Goal: Download file/media

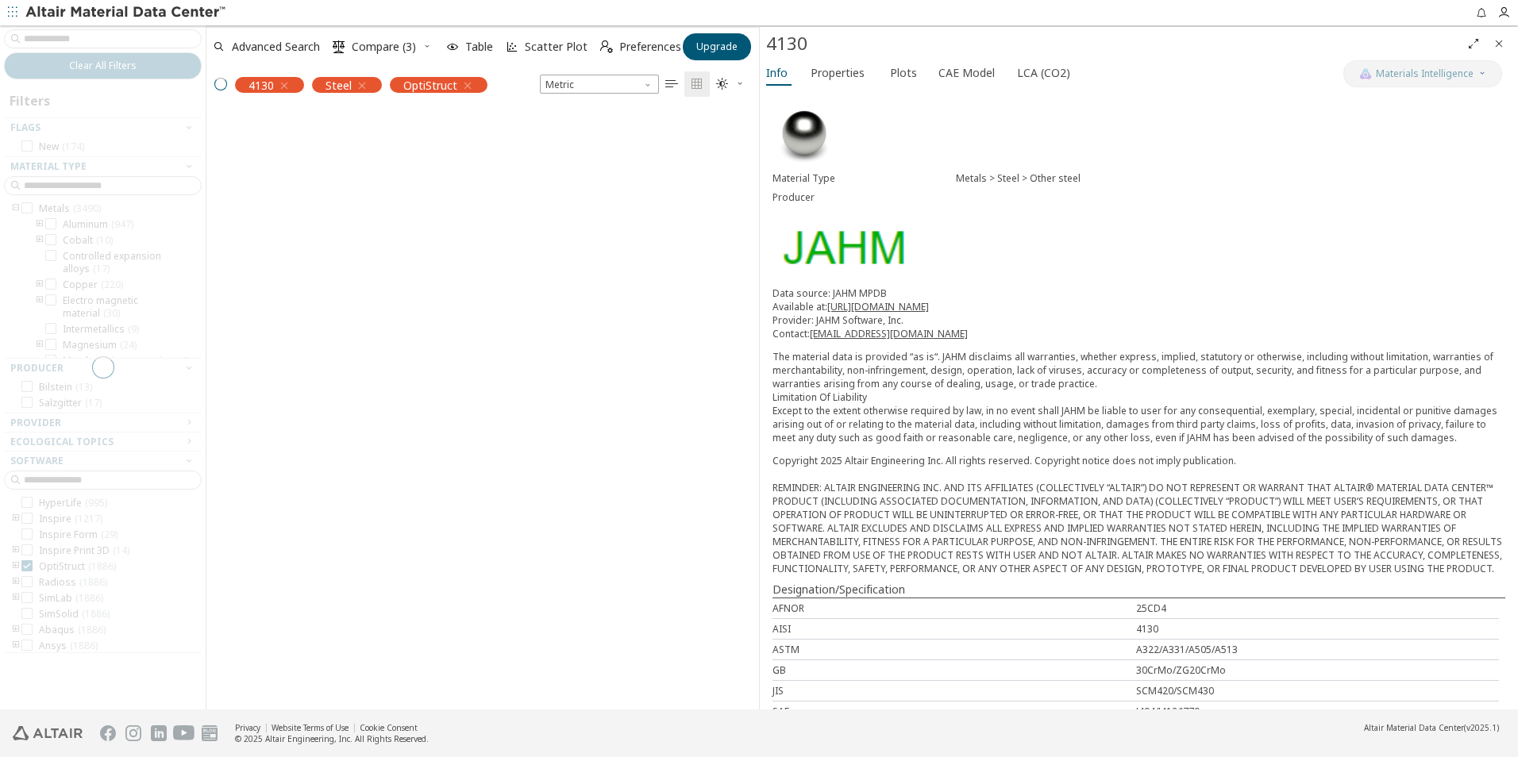
scroll to position [571, 541]
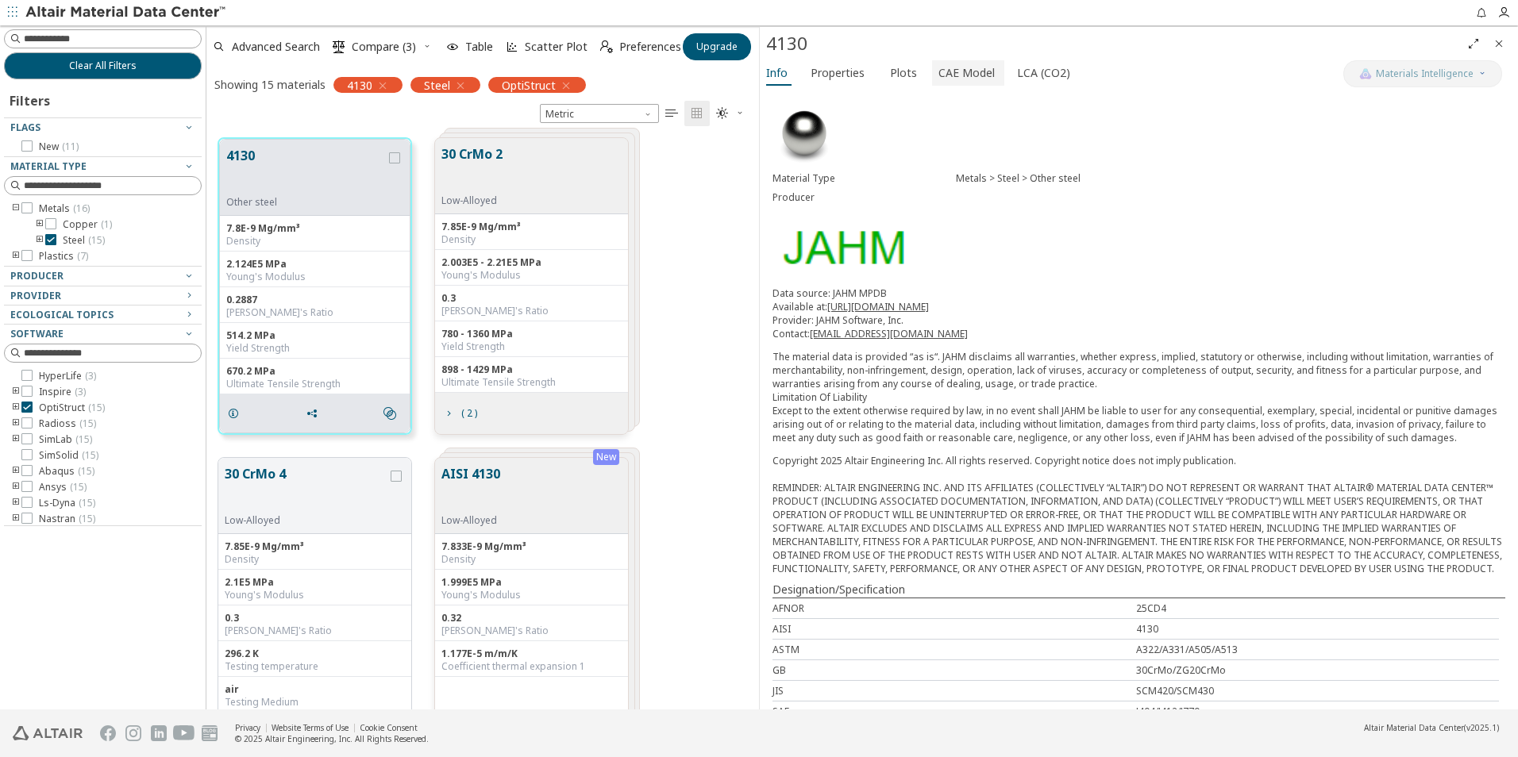
click at [938, 75] on span "CAE Model" at bounding box center [966, 72] width 56 height 25
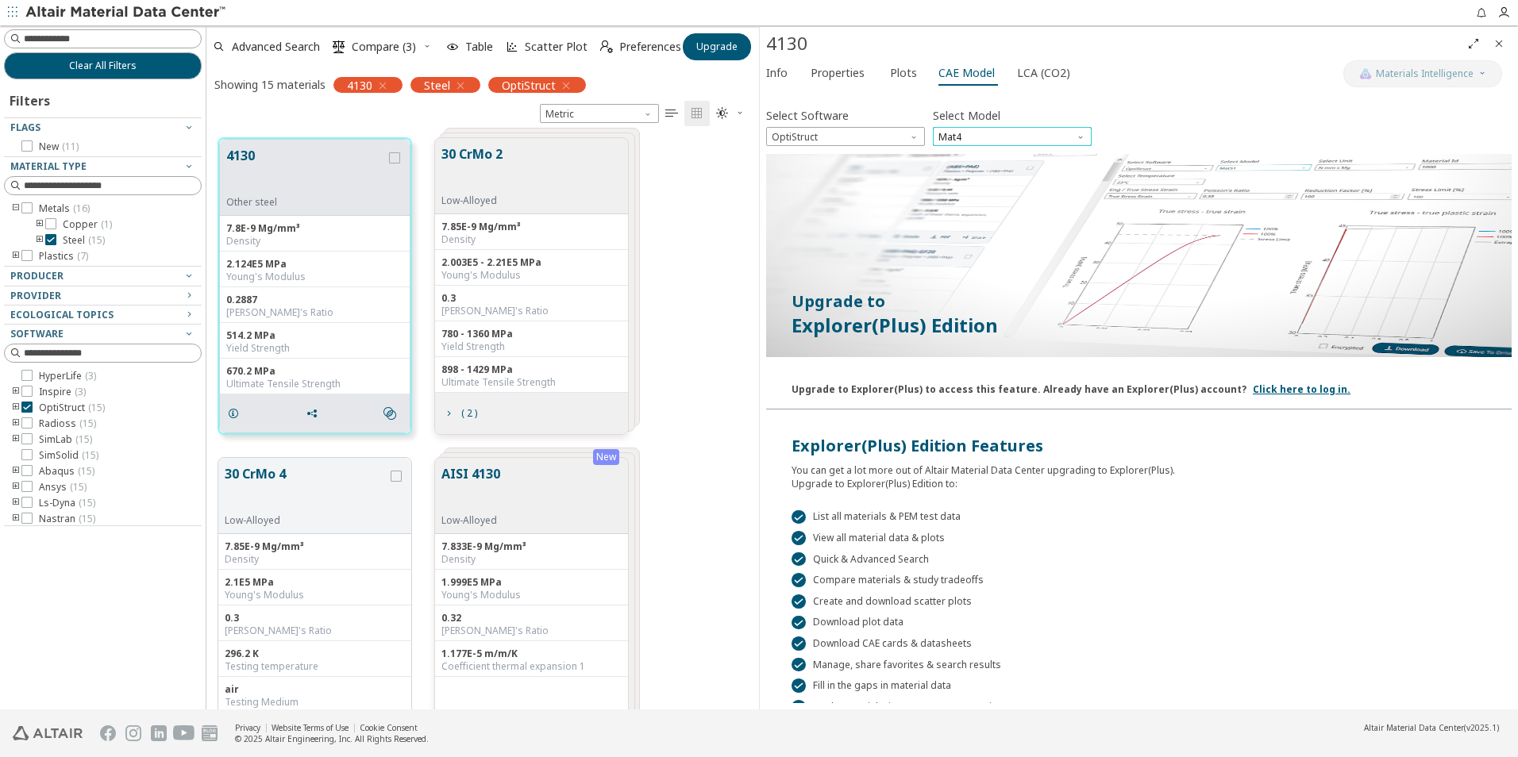
click at [987, 132] on span "Mat4" at bounding box center [1012, 136] width 159 height 19
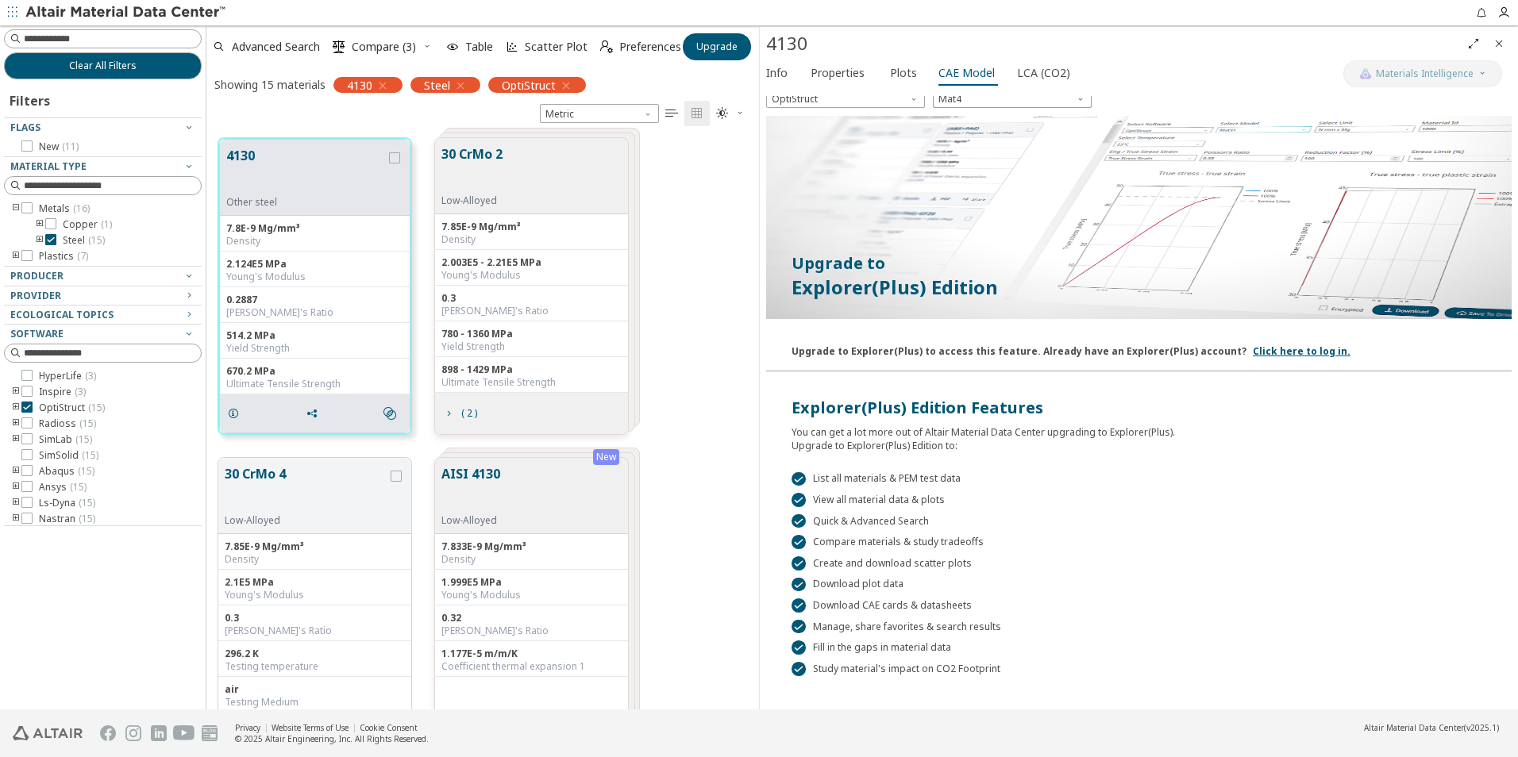
scroll to position [0, 0]
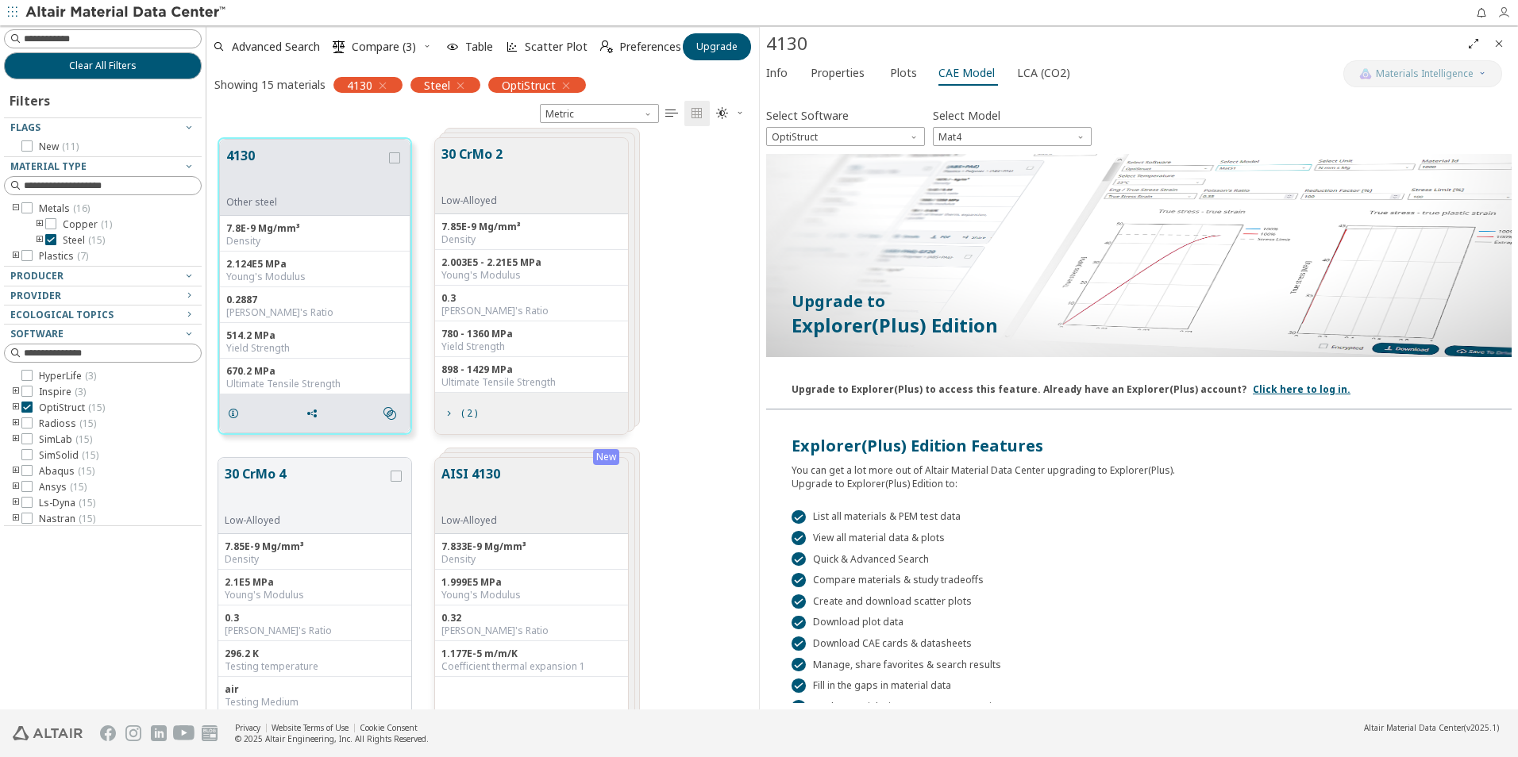
click at [1501, 16] on icon "button" at bounding box center [1503, 12] width 13 height 13
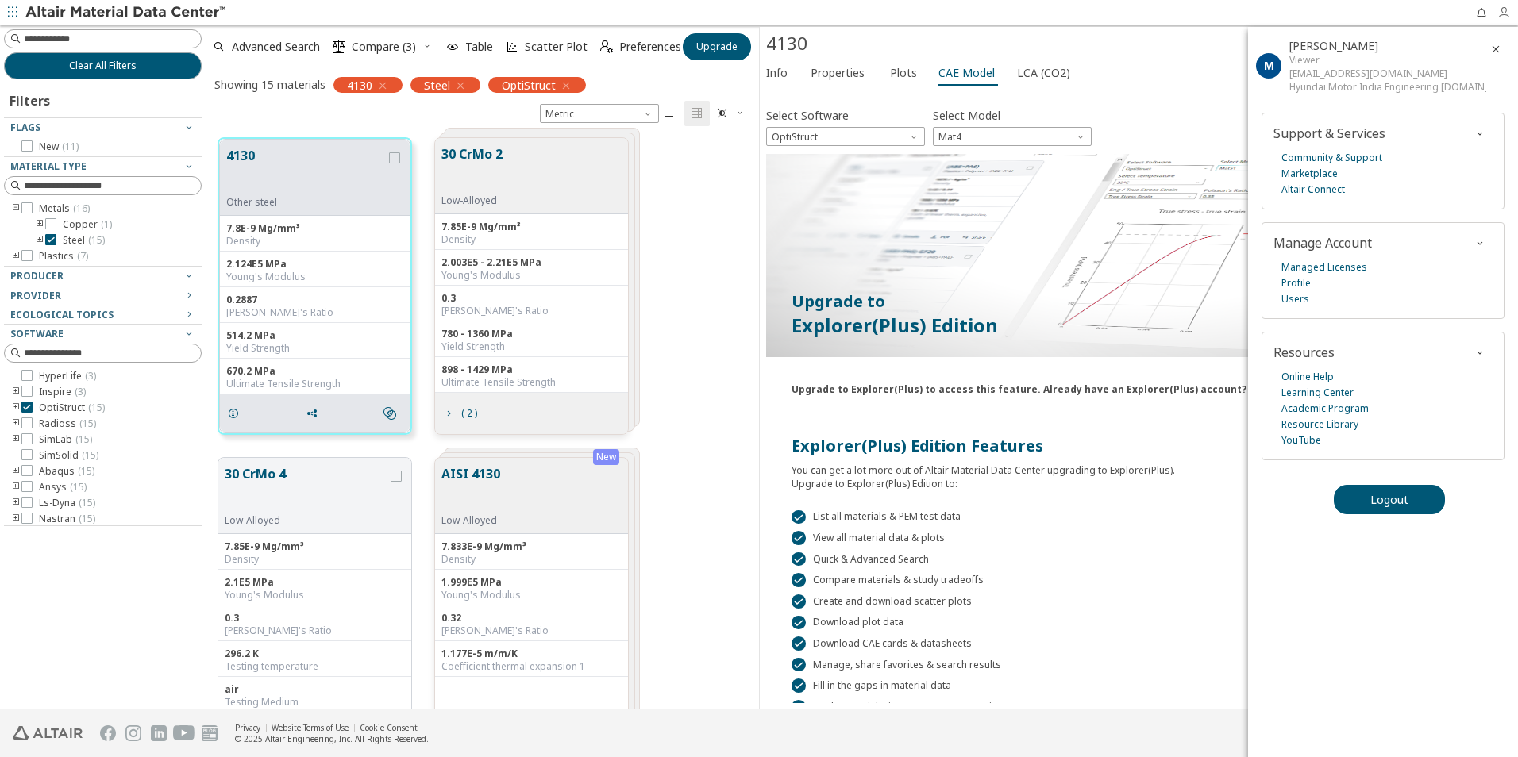
click at [1502, 16] on icon "button" at bounding box center [1503, 12] width 13 height 13
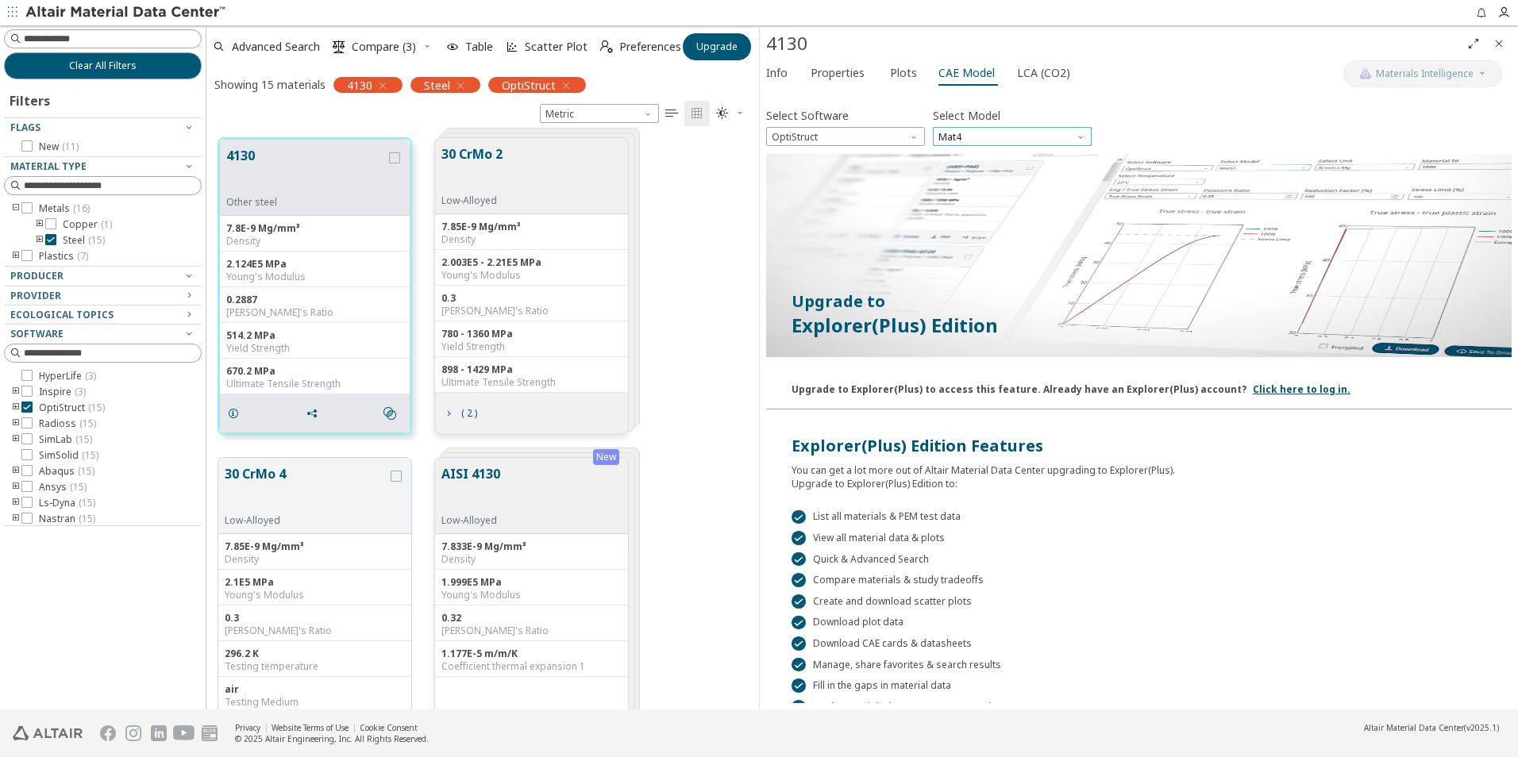
click at [979, 134] on span "Mat4" at bounding box center [1012, 136] width 159 height 19
click at [970, 162] on button "Mat1" at bounding box center [1012, 155] width 159 height 19
click at [1009, 142] on span "Mat1" at bounding box center [1012, 136] width 159 height 19
click at [978, 175] on span "MatS1" at bounding box center [1012, 175] width 146 height 11
click at [1003, 139] on span "MatS1" at bounding box center [1012, 136] width 159 height 19
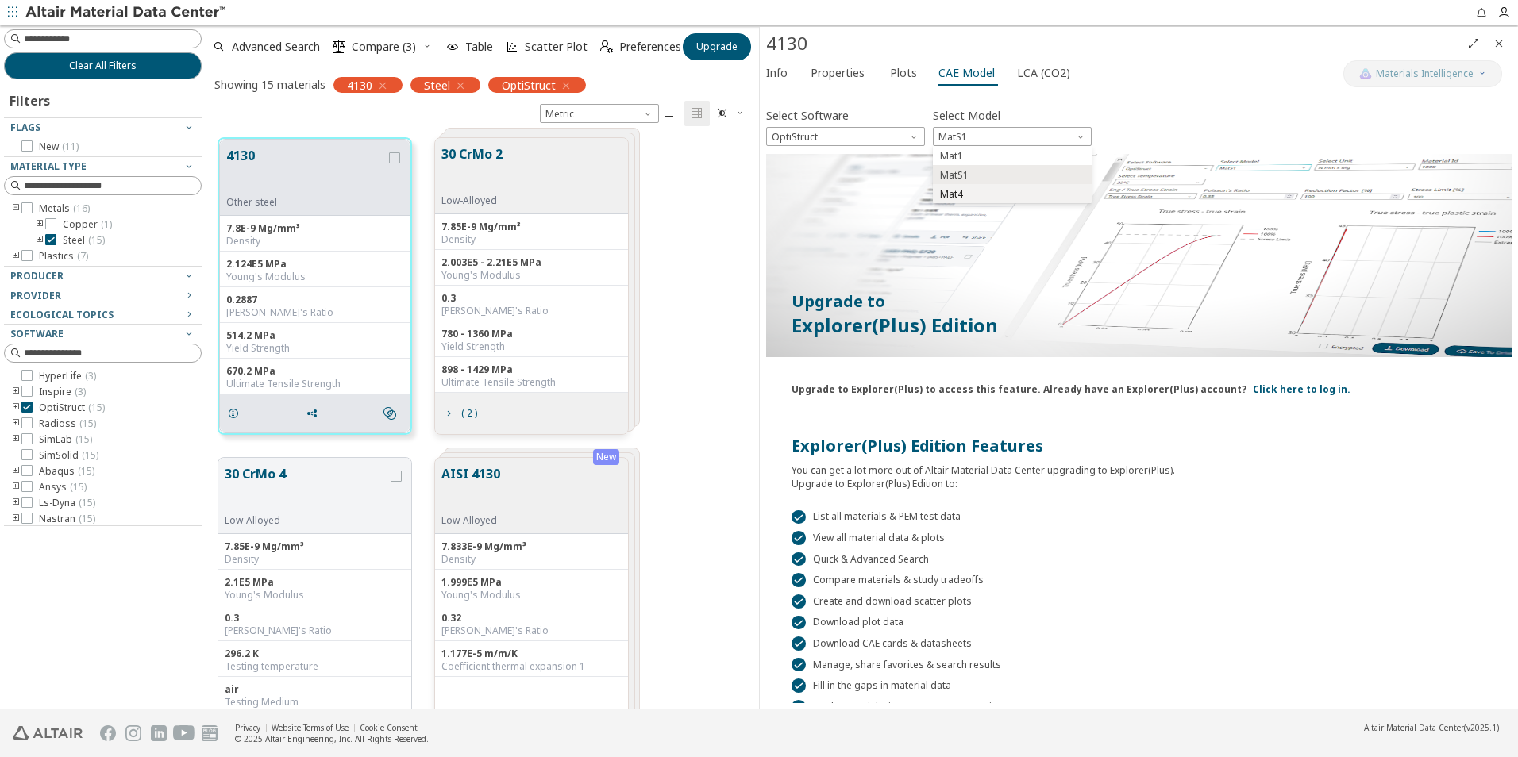
click at [961, 198] on span "Mat4" at bounding box center [951, 194] width 23 height 13
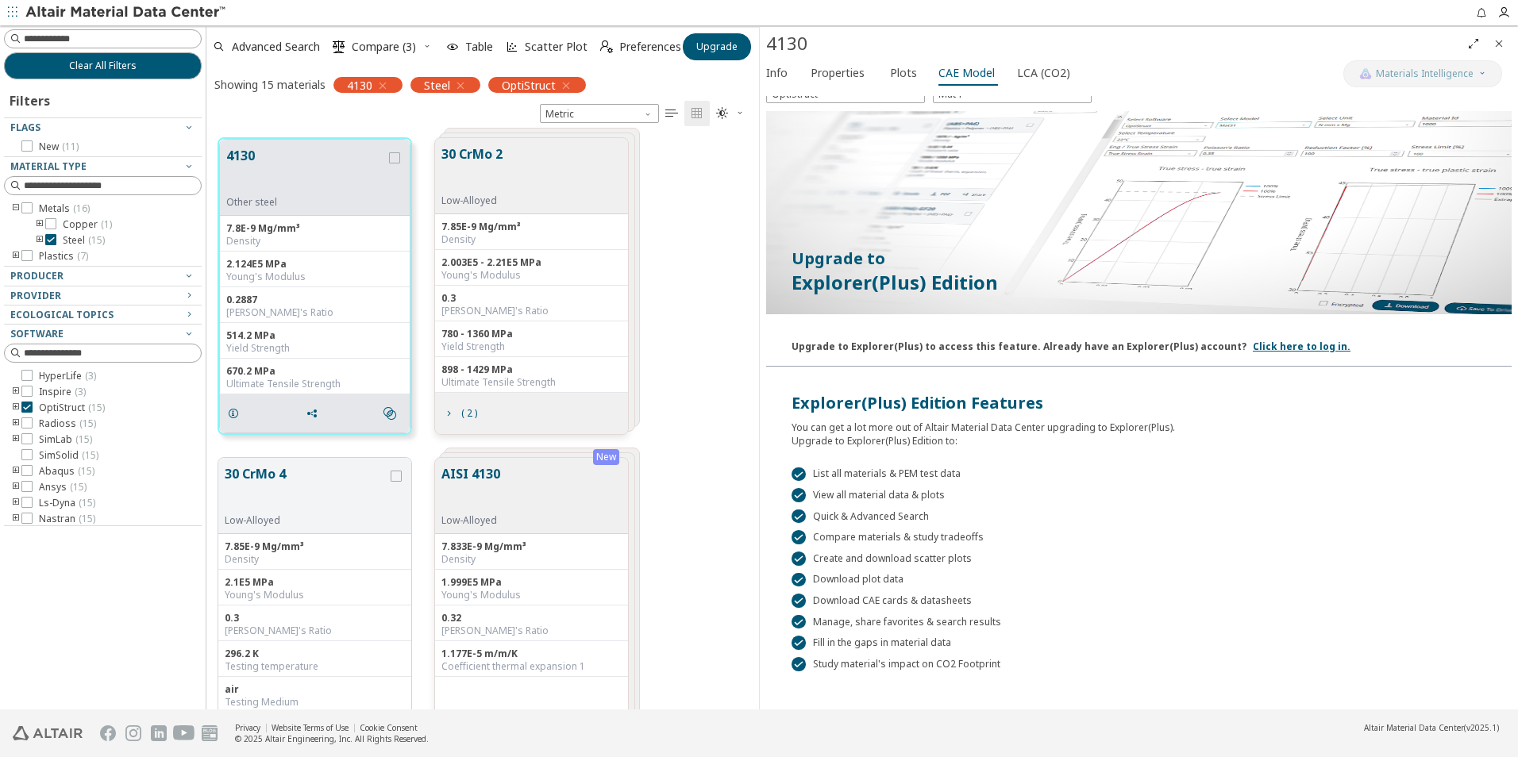
scroll to position [81, 0]
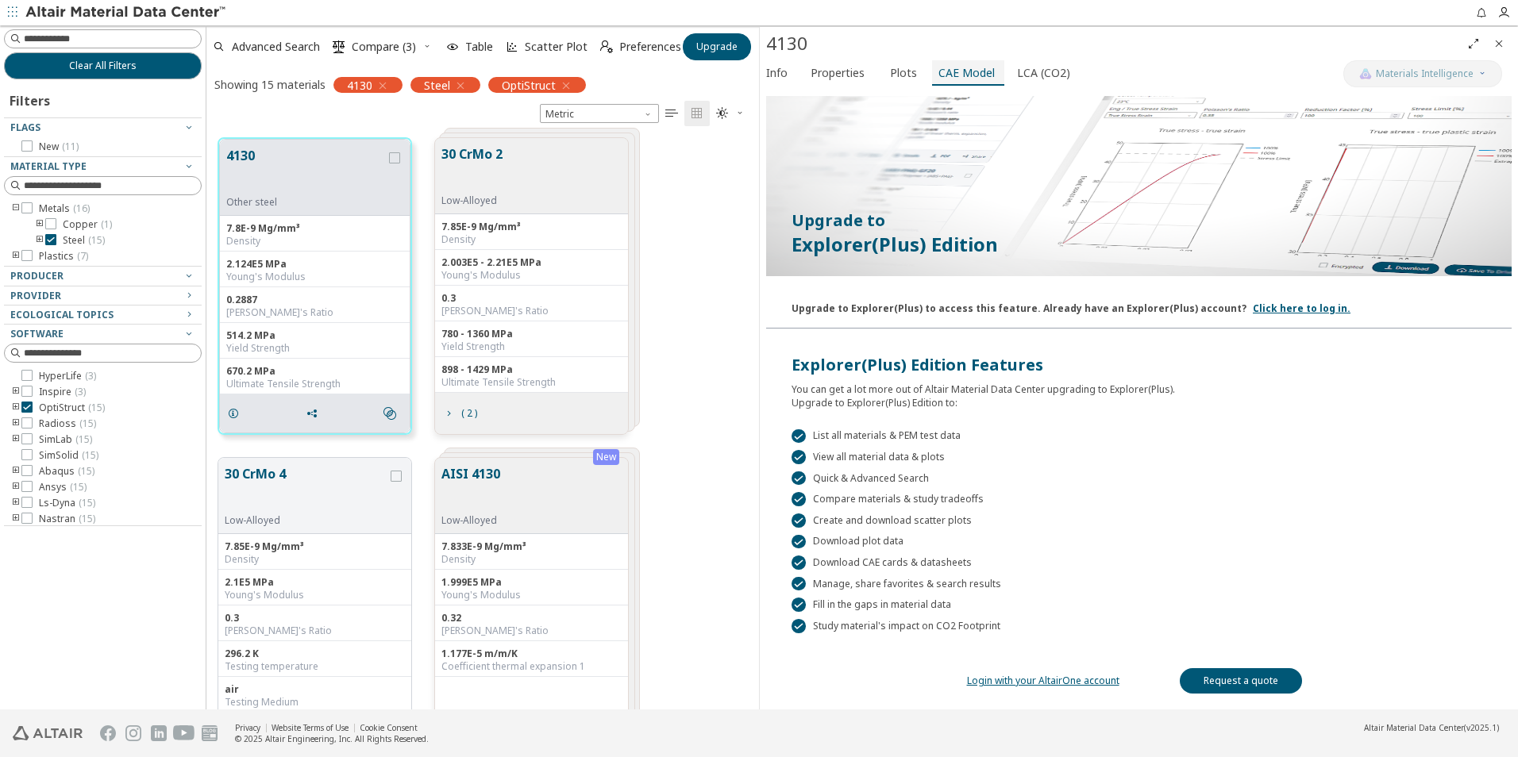
click at [956, 77] on span "CAE Model" at bounding box center [966, 72] width 56 height 25
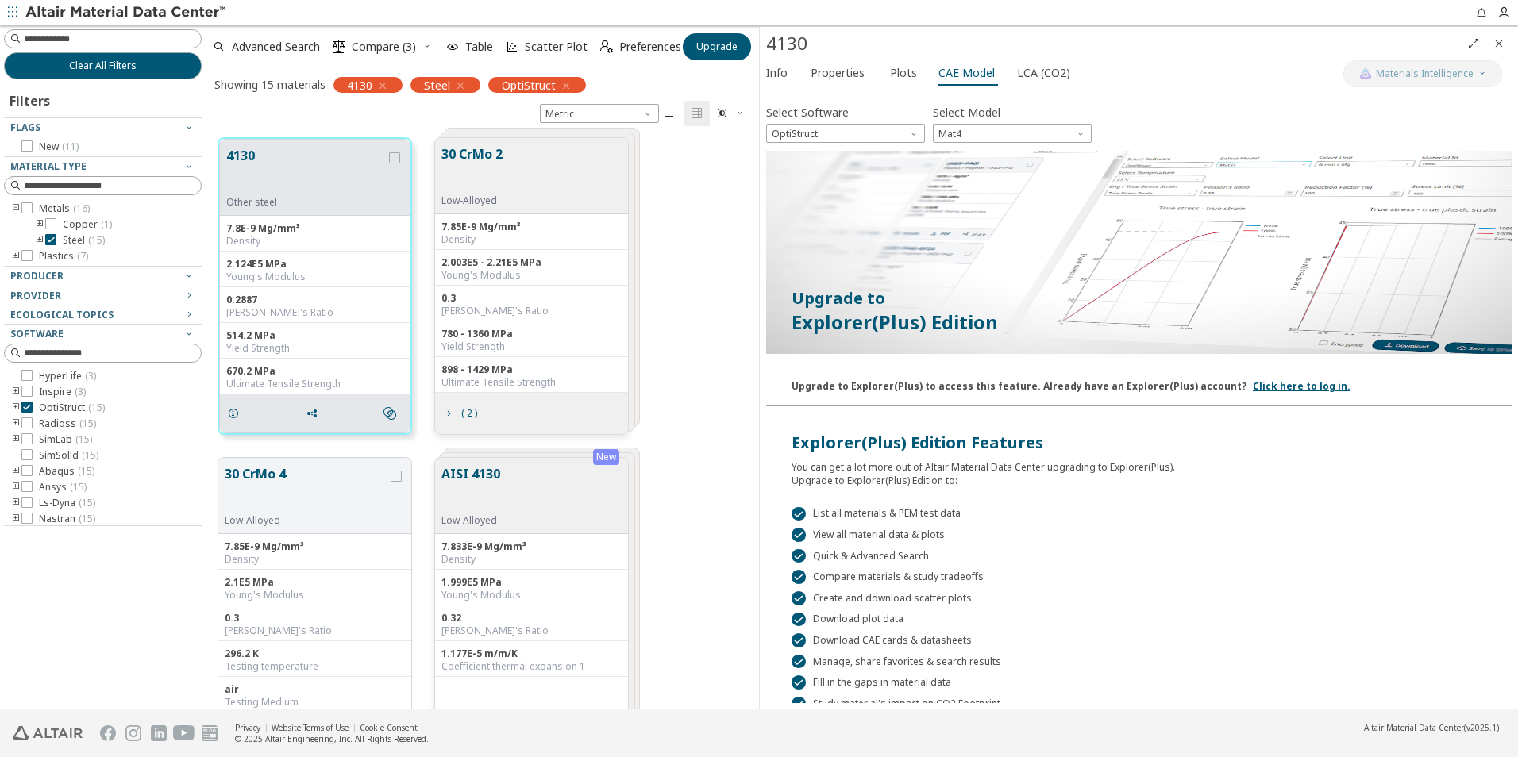
scroll to position [0, 0]
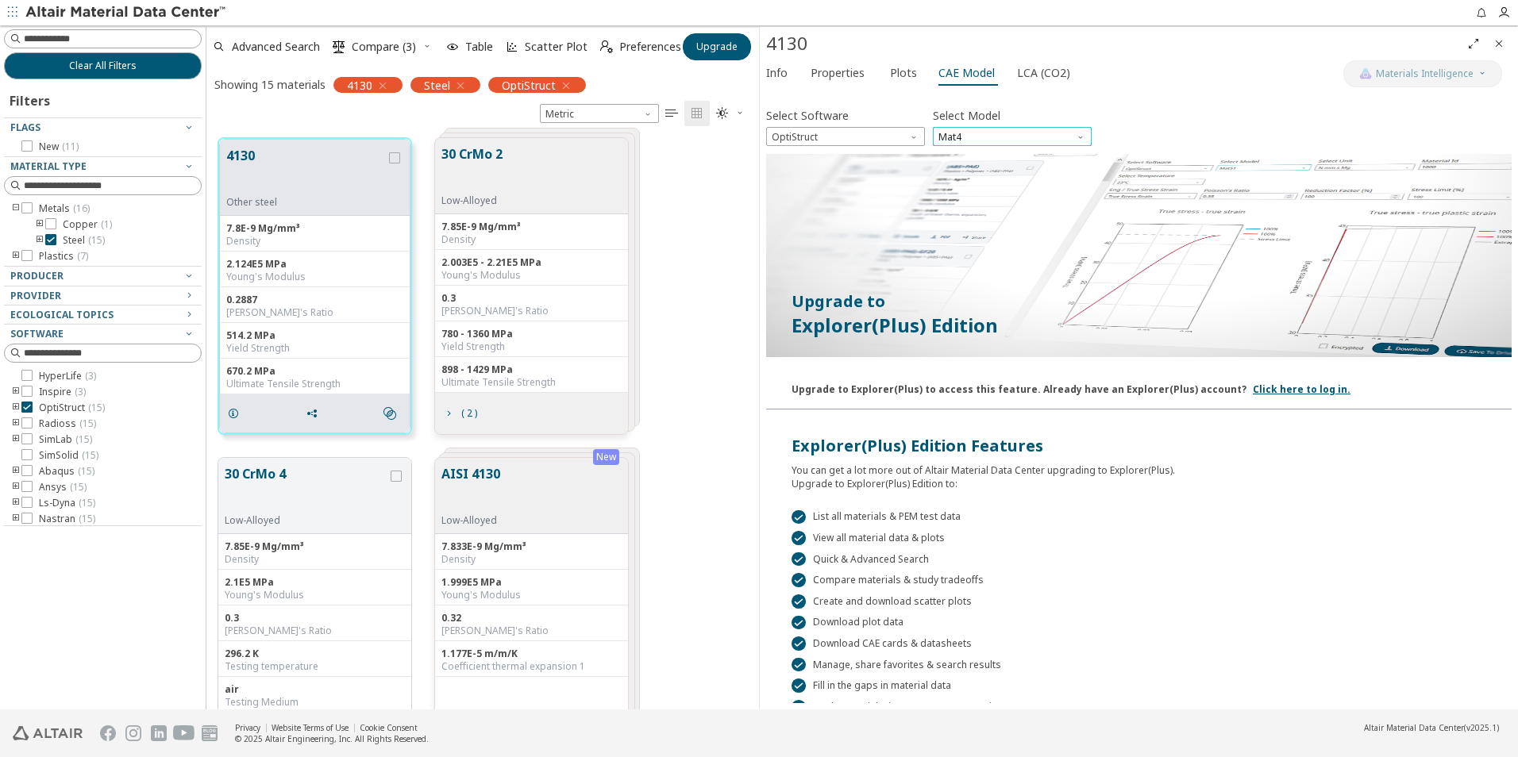
click at [991, 139] on span "Mat4" at bounding box center [1012, 136] width 159 height 19
click at [978, 158] on span "Mat1" at bounding box center [1012, 156] width 146 height 11
click at [1019, 137] on span "Mat1" at bounding box center [1012, 136] width 159 height 19
click at [991, 177] on span "MatS1" at bounding box center [1012, 175] width 146 height 11
click at [1033, 141] on span "MatS1" at bounding box center [1012, 136] width 159 height 19
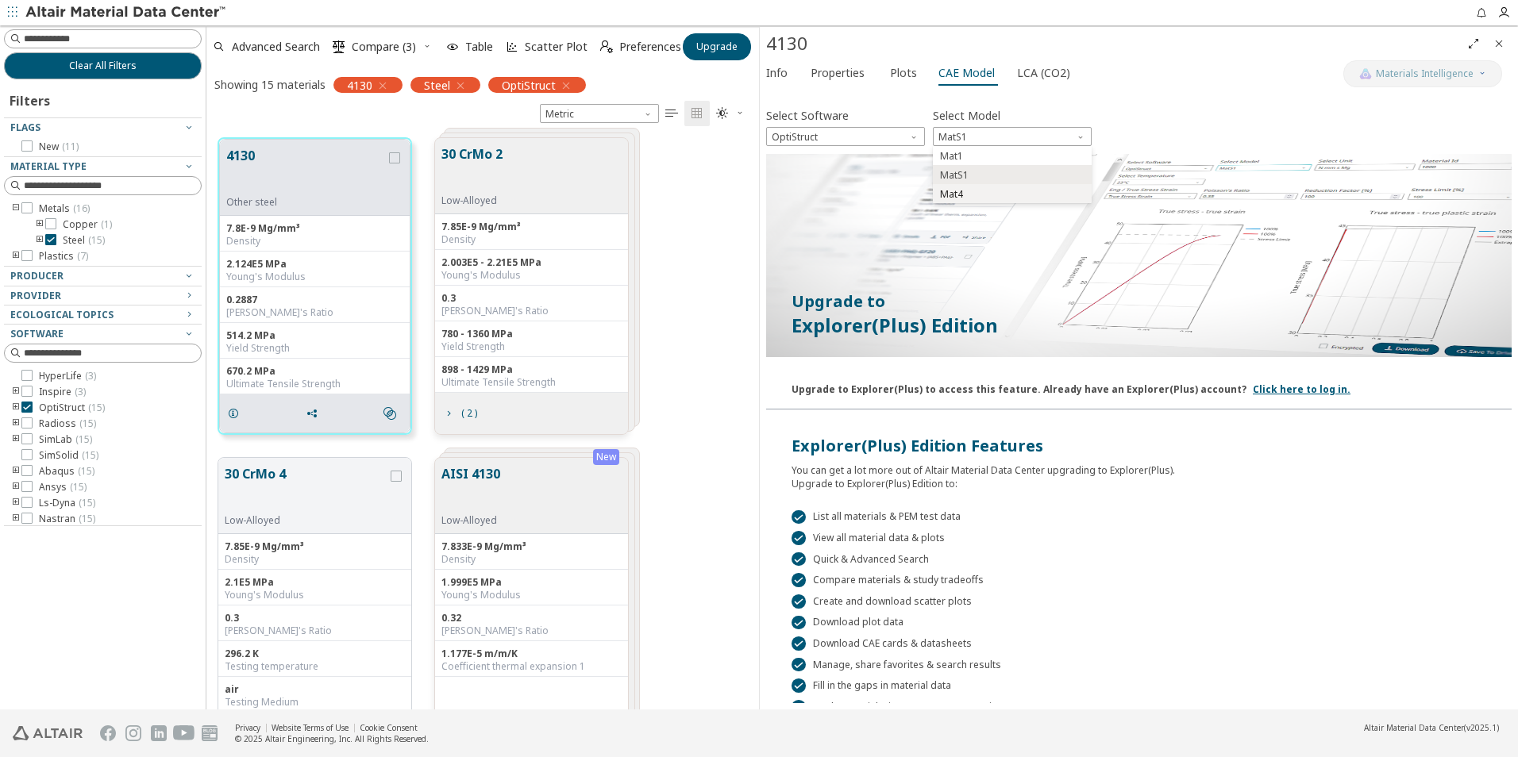
click at [972, 191] on span "Mat4" at bounding box center [1012, 194] width 146 height 11
